Goal: Information Seeking & Learning: Understand process/instructions

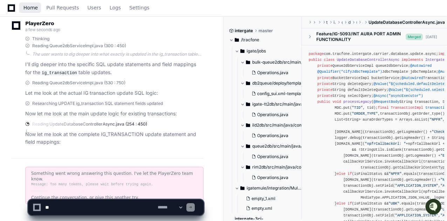
scroll to position [2289, 0]
click at [27, 8] on span "Home" at bounding box center [30, 8] width 14 height 4
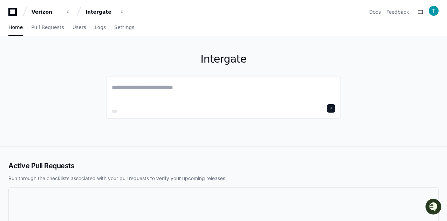
click at [171, 89] on textarea at bounding box center [223, 93] width 223 height 20
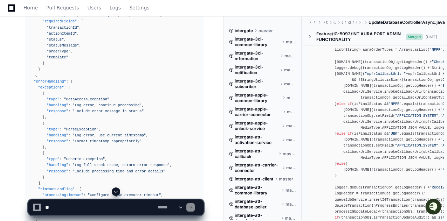
scroll to position [4785, 0]
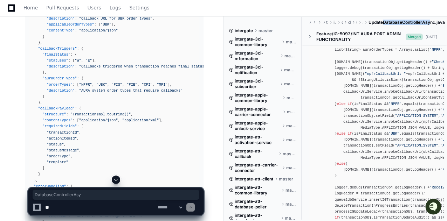
drag, startPoint x: 418, startPoint y: 22, endPoint x: 431, endPoint y: 23, distance: 12.3
click at [431, 23] on span "UpdateDatabaseControllerAsync.java" at bounding box center [406, 23] width 76 height 6
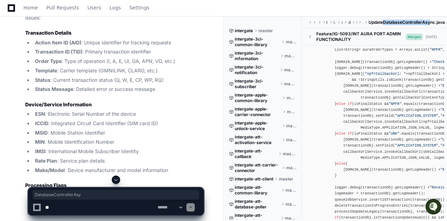
scroll to position [829, 0]
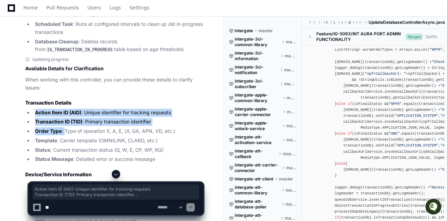
drag, startPoint x: 36, startPoint y: 89, endPoint x: 65, endPoint y: 108, distance: 35.3
click at [65, 109] on ul "Action Item ID (AID) : Unique identifier for tracking requests Transaction ID (…" at bounding box center [114, 136] width 178 height 55
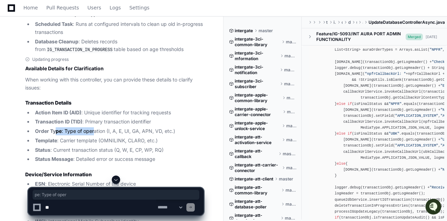
drag, startPoint x: 94, startPoint y: 108, endPoint x: 54, endPoint y: 109, distance: 39.6
click at [54, 127] on li "Order Type : Type of operation (I, A, E, UI, GA, APN, VD, etc.)" at bounding box center [118, 131] width 170 height 8
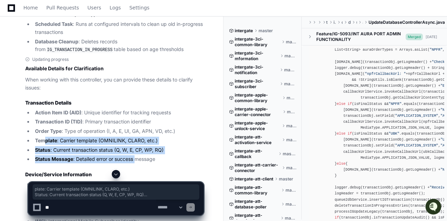
drag, startPoint x: 45, startPoint y: 117, endPoint x: 138, endPoint y: 132, distance: 93.6
click at [138, 132] on ul "Action Item ID (AID) : Unique identifier for tracking requests Transaction ID (…" at bounding box center [114, 136] width 178 height 55
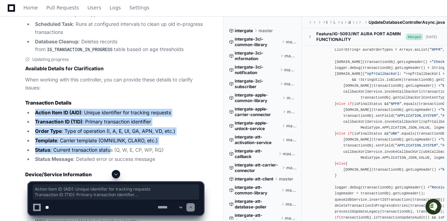
drag, startPoint x: 35, startPoint y: 91, endPoint x: 113, endPoint y: 126, distance: 85.6
click at [109, 125] on ul "Action Item ID (AID) : Unique identifier for tracking requests Transaction ID (…" at bounding box center [114, 136] width 178 height 55
click at [125, 118] on li "Transaction ID (TID) : Primary transaction identifier" at bounding box center [118, 122] width 170 height 8
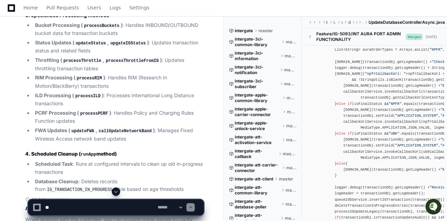
scroll to position [654, 0]
